Goal: Find contact information: Find contact information

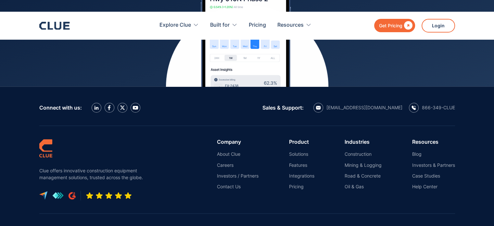
scroll to position [2991, 0]
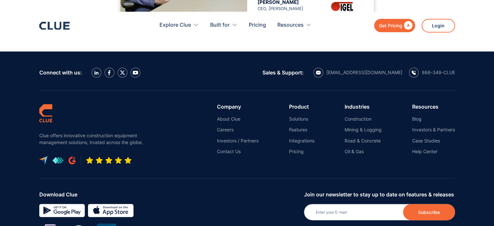
scroll to position [818, 0]
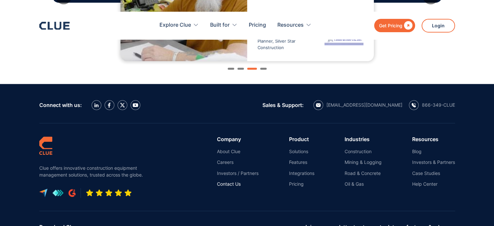
click at [231, 181] on link "Contact Us" at bounding box center [238, 184] width 42 height 6
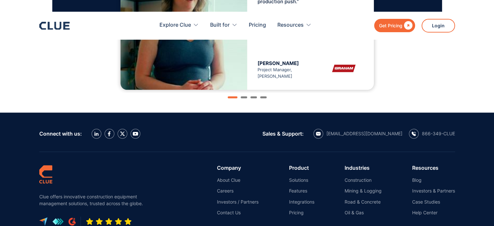
scroll to position [771, 0]
